Goal: Information Seeking & Learning: Learn about a topic

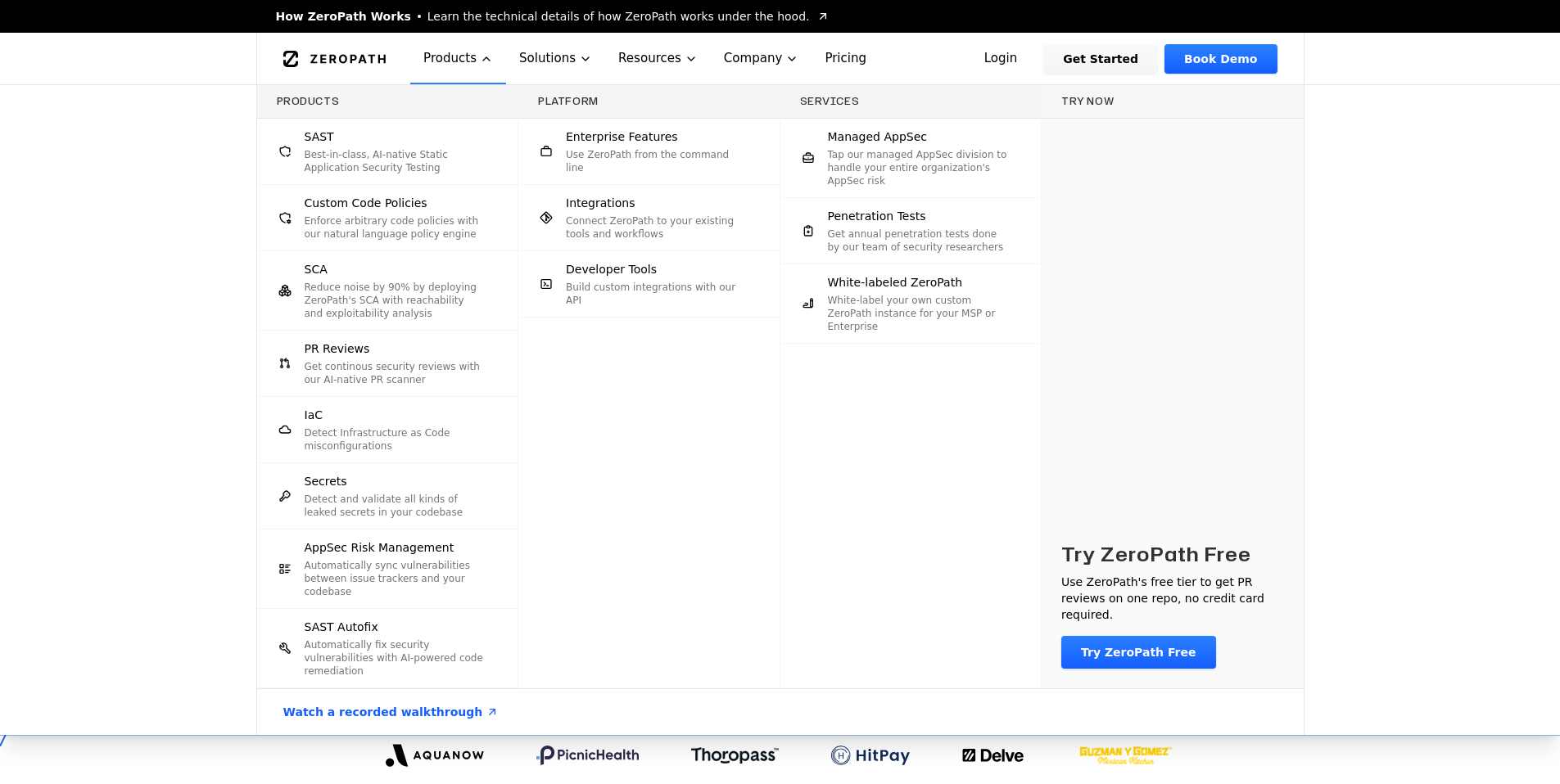
click at [897, 234] on p "Get annual penetration tests done by our team of security researchers" at bounding box center [919, 240] width 181 height 26
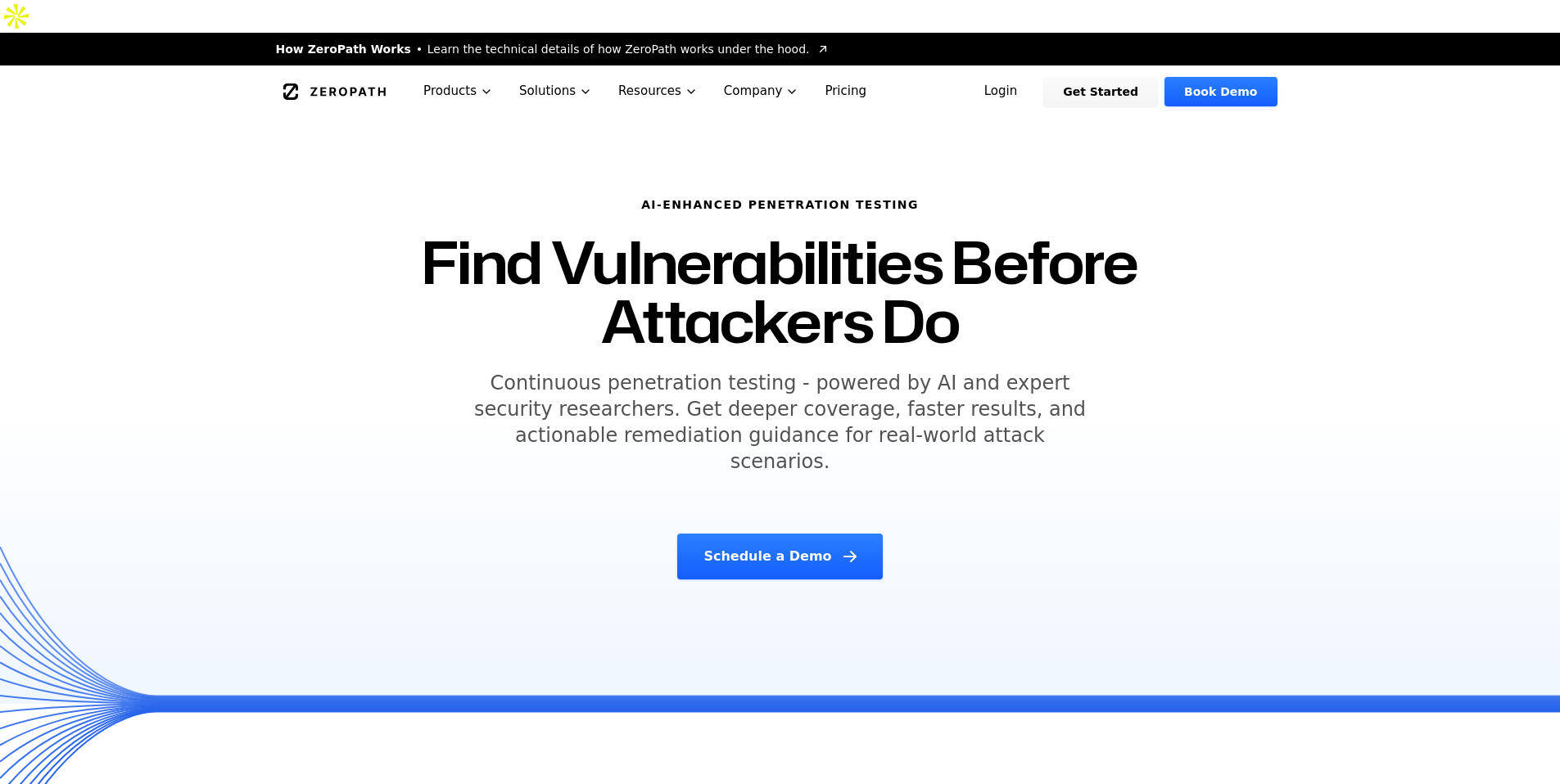
click at [400, 281] on h1 "Find Vulnerabilities Before Attackers Do" at bounding box center [780, 292] width 800 height 118
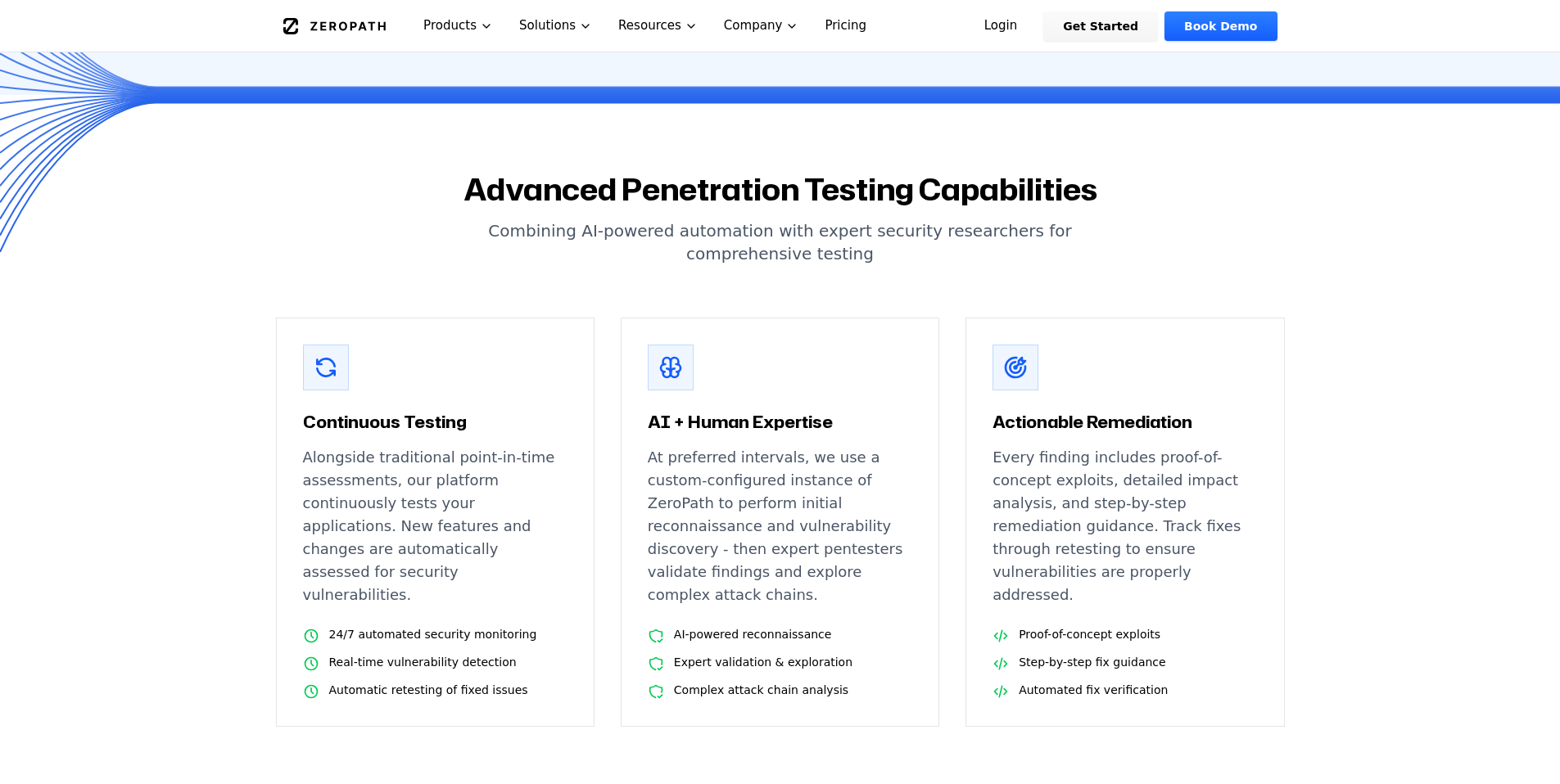
scroll to position [609, 0]
click at [819, 317] on div "AI + Human Expertise At preferred intervals, we use a custom-configured instanc…" at bounding box center [780, 521] width 319 height 409
click at [820, 317] on div "AI + Human Expertise At preferred intervals, we use a custom-configured instanc…" at bounding box center [780, 521] width 319 height 409
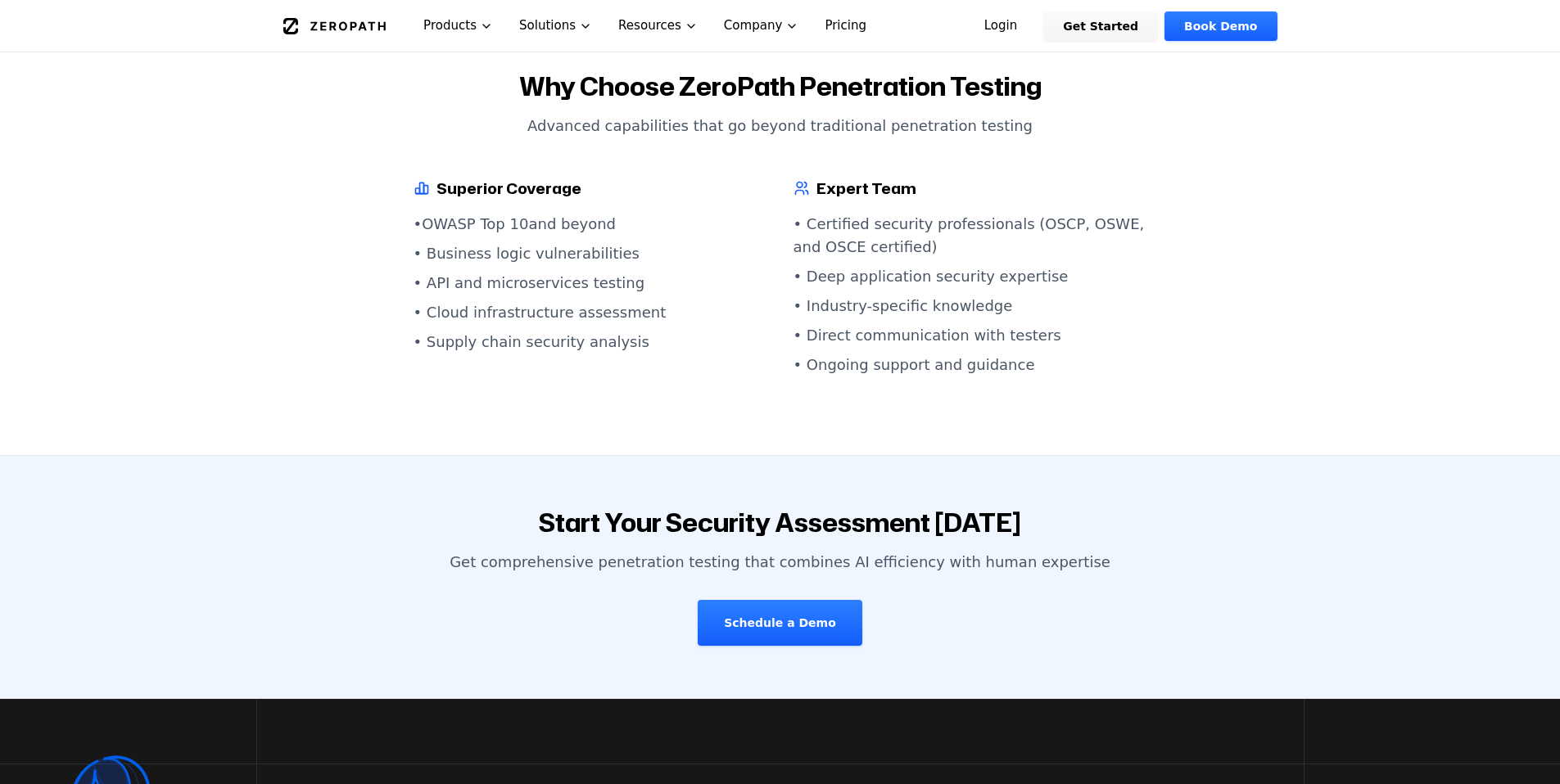
scroll to position [1880, 0]
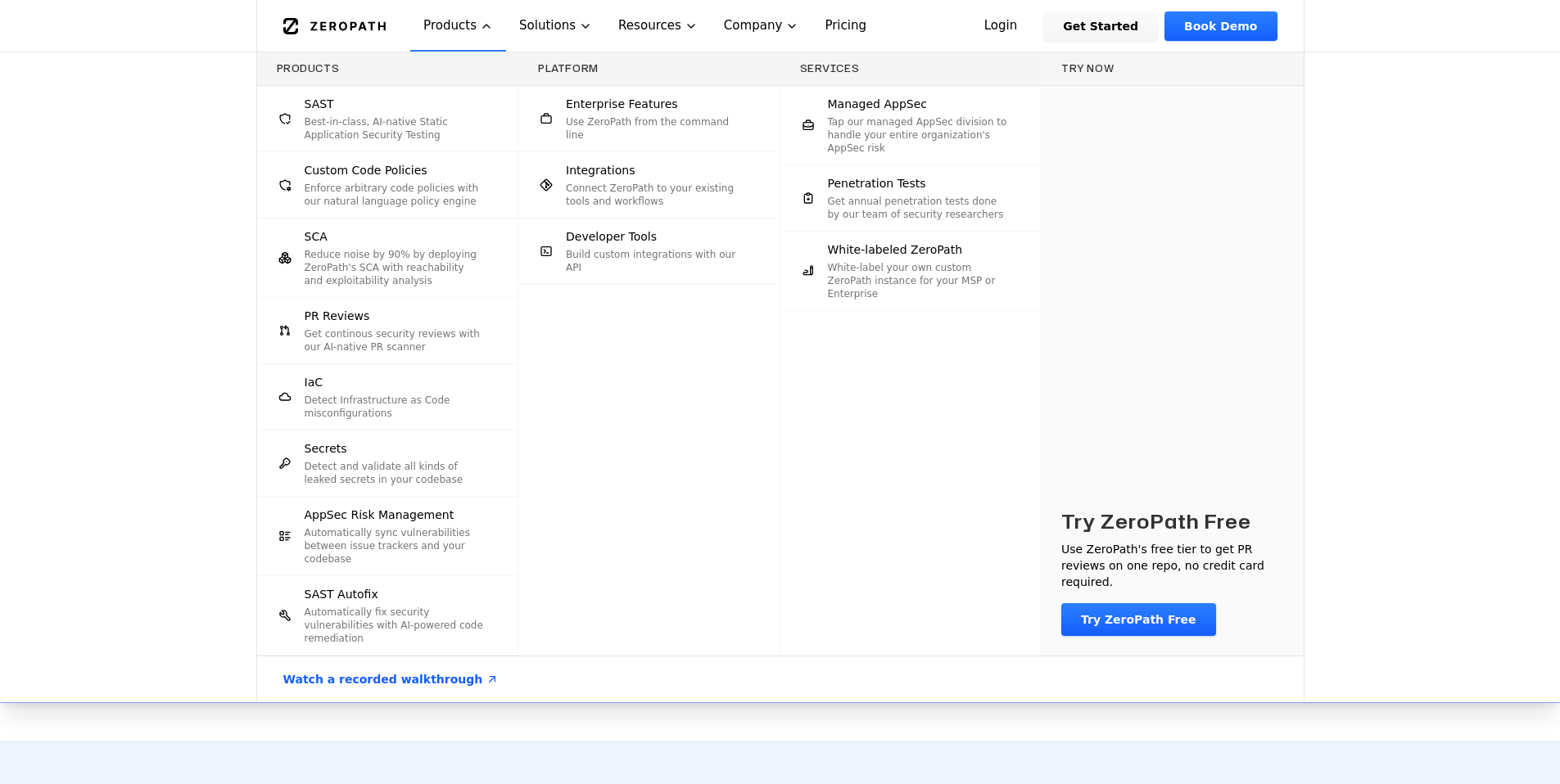
scroll to position [1505, 0]
